Goal: Task Accomplishment & Management: Manage account settings

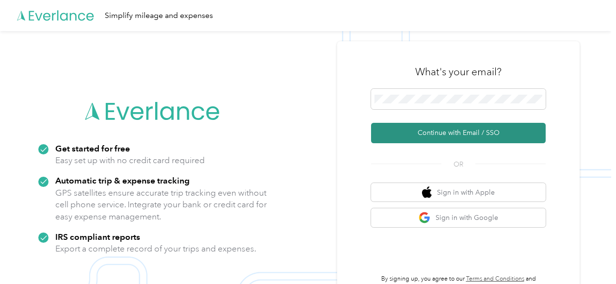
click at [446, 130] on button "Continue with Email / SSO" at bounding box center [458, 133] width 175 height 20
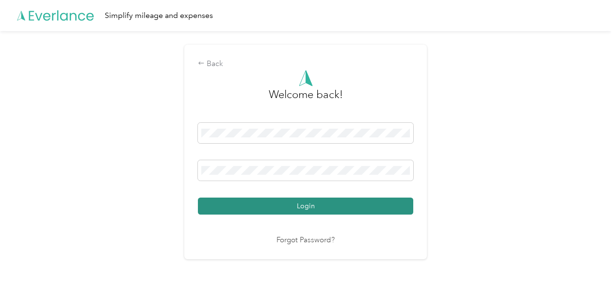
click at [329, 202] on button "Login" at bounding box center [305, 206] width 215 height 17
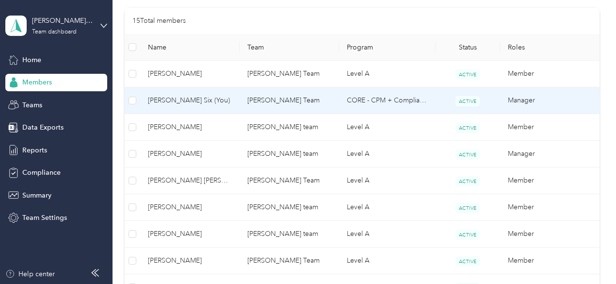
scroll to position [194, 0]
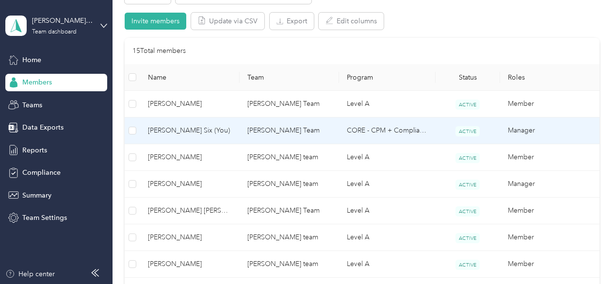
click at [174, 127] on span "[PERSON_NAME] Six (You)" at bounding box center [190, 130] width 84 height 11
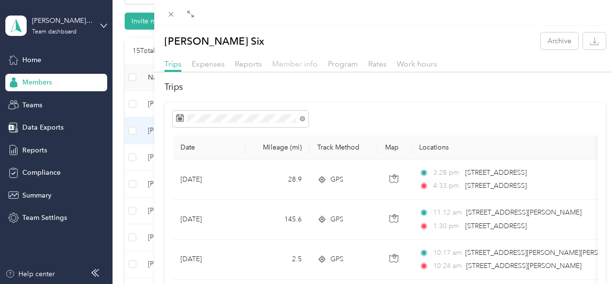
click at [318, 66] on span "Member info" at bounding box center [295, 63] width 46 height 9
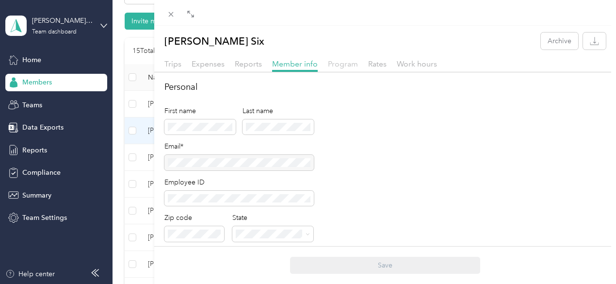
click at [358, 63] on span "Program" at bounding box center [343, 63] width 30 height 9
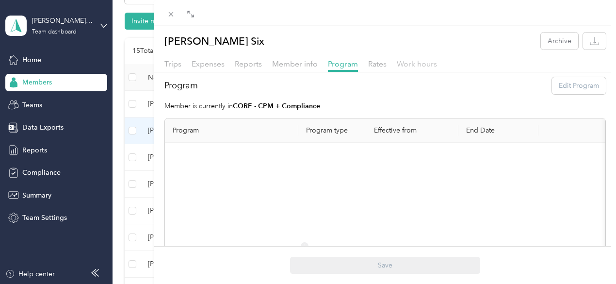
click at [437, 64] on span "Work hours" at bounding box center [417, 63] width 40 height 9
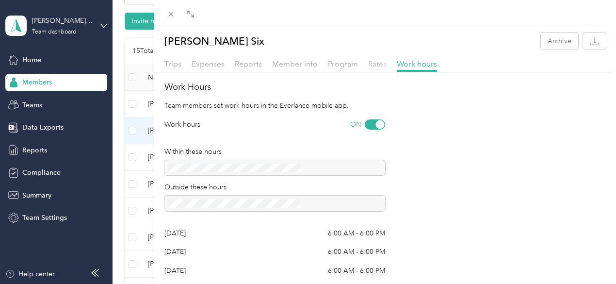
click at [387, 60] on span "Rates" at bounding box center [377, 63] width 18 height 9
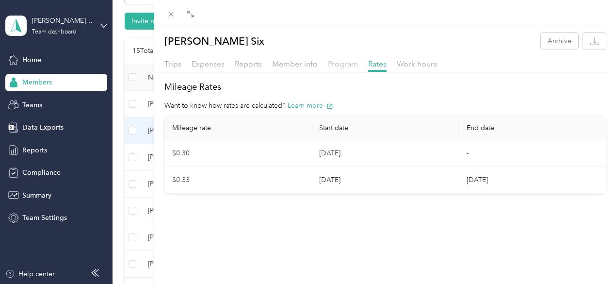
click at [358, 61] on span "Program" at bounding box center [343, 63] width 30 height 9
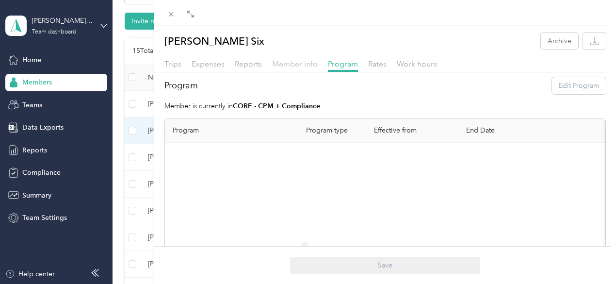
click at [318, 65] on span "Member info" at bounding box center [295, 63] width 46 height 9
